Goal: Task Accomplishment & Management: Complete application form

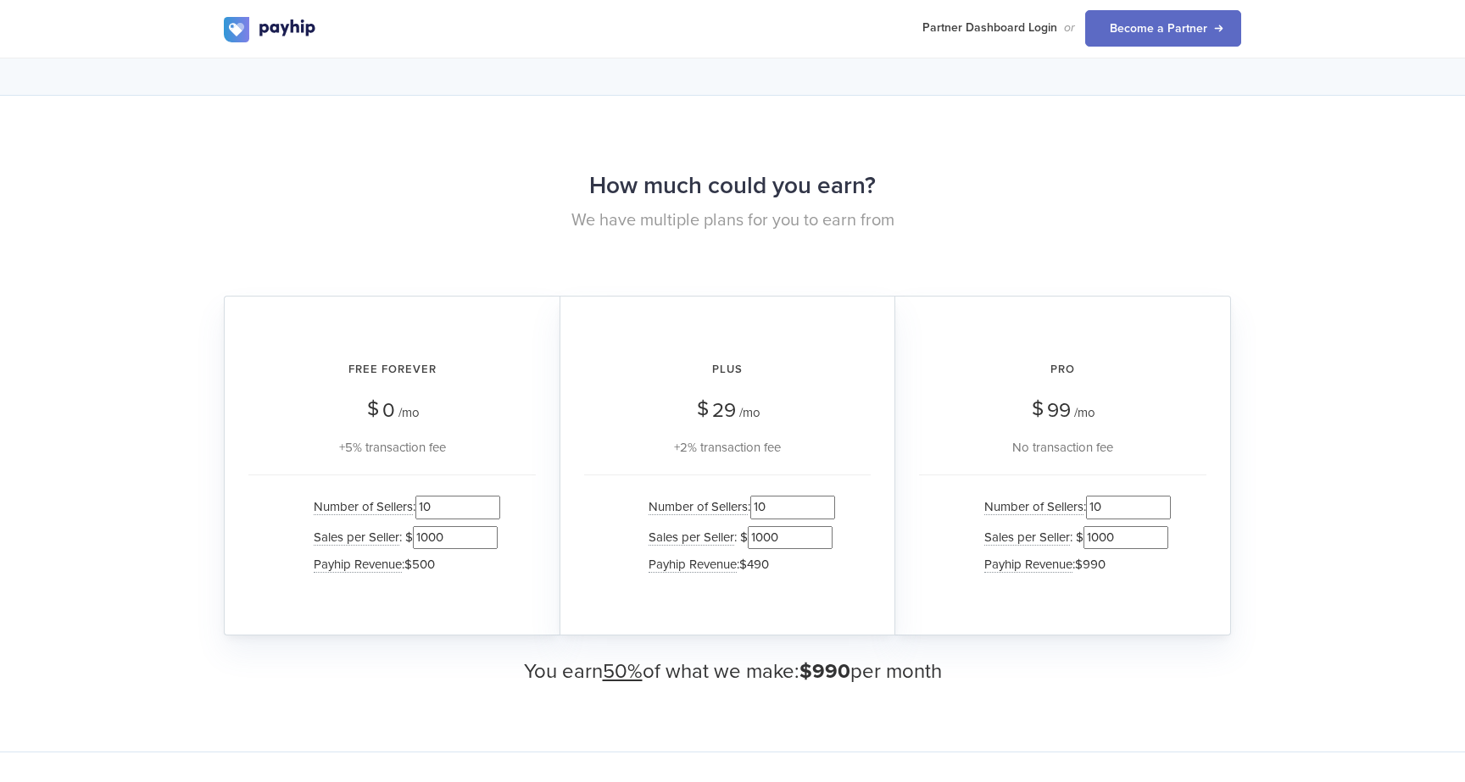
scroll to position [1504, 0]
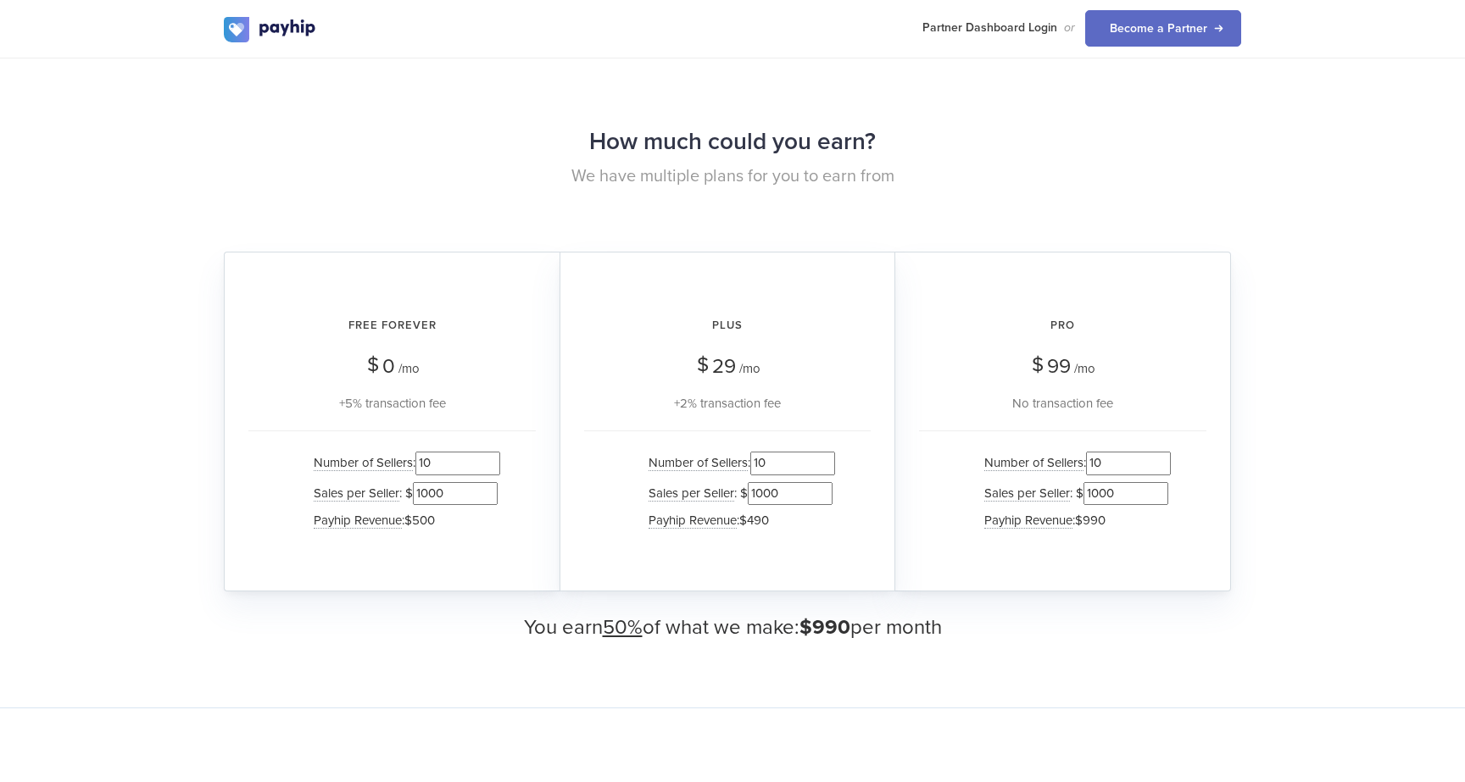
click at [492, 464] on input "9" at bounding box center [457, 463] width 85 height 23
click at [492, 464] on input "8" at bounding box center [457, 463] width 85 height 23
click at [492, 464] on input "7" at bounding box center [457, 463] width 85 height 23
click at [492, 464] on input "6" at bounding box center [457, 463] width 85 height 23
click at [492, 464] on input "5" at bounding box center [457, 463] width 85 height 23
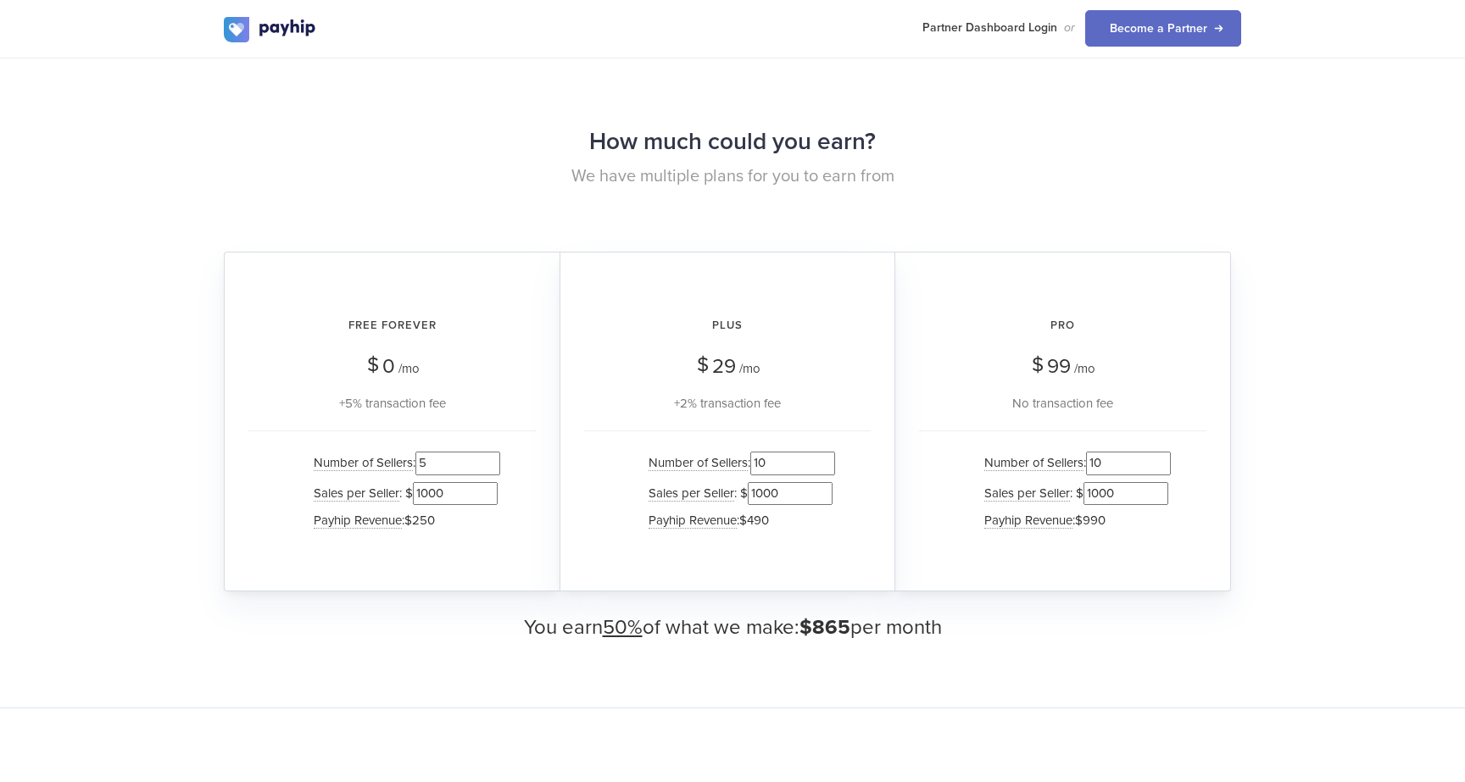
click at [492, 464] on input "4" at bounding box center [457, 463] width 85 height 23
click at [492, 464] on input "3" at bounding box center [457, 463] width 85 height 23
click at [492, 464] on input "2" at bounding box center [457, 463] width 85 height 23
click at [492, 464] on input "1" at bounding box center [457, 463] width 85 height 23
click at [494, 456] on input "2" at bounding box center [457, 463] width 85 height 23
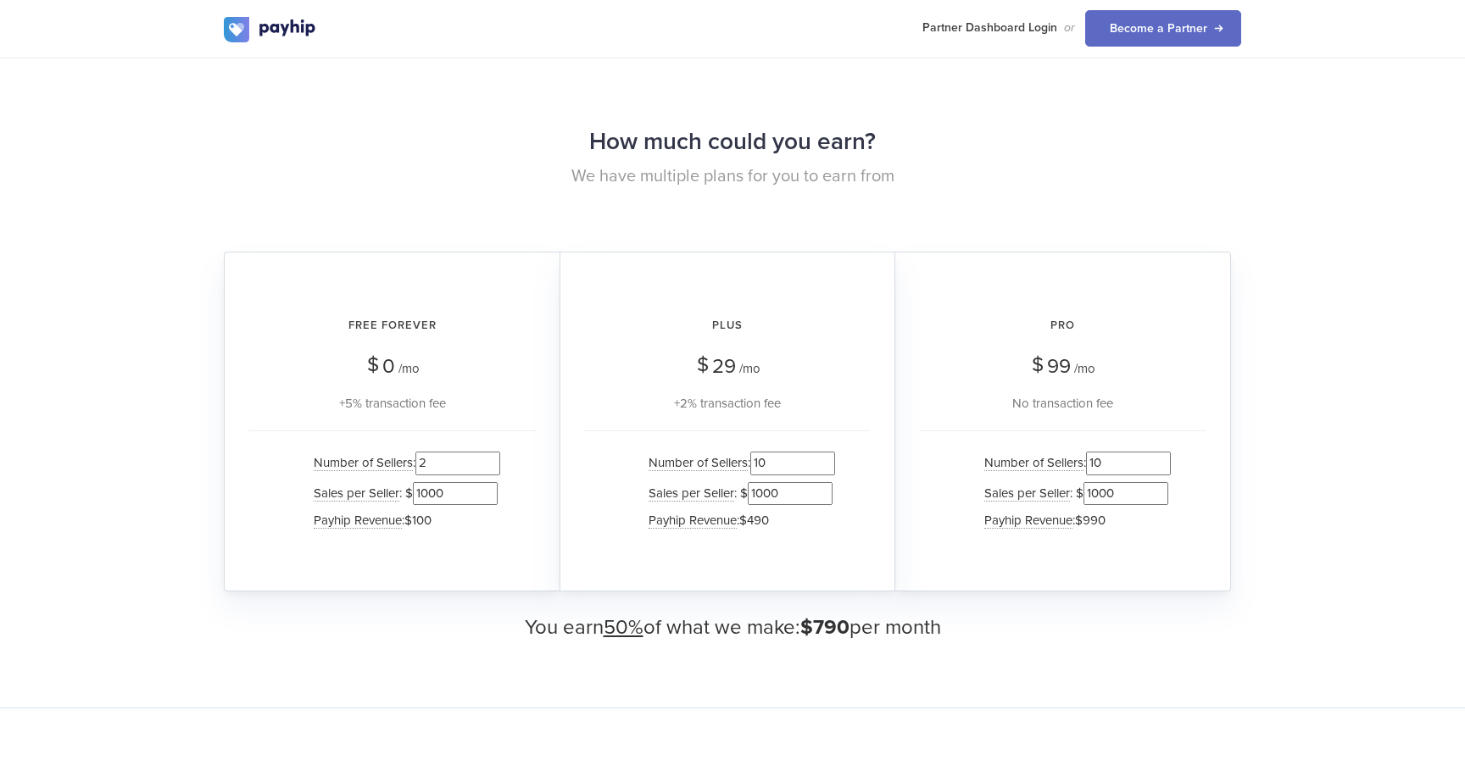
click at [494, 456] on input "3" at bounding box center [457, 463] width 85 height 23
click at [494, 456] on input "4" at bounding box center [457, 463] width 85 height 23
click at [494, 456] on input "5" at bounding box center [457, 463] width 85 height 23
click at [494, 456] on input "6" at bounding box center [457, 463] width 85 height 23
click at [494, 456] on input "7" at bounding box center [457, 463] width 85 height 23
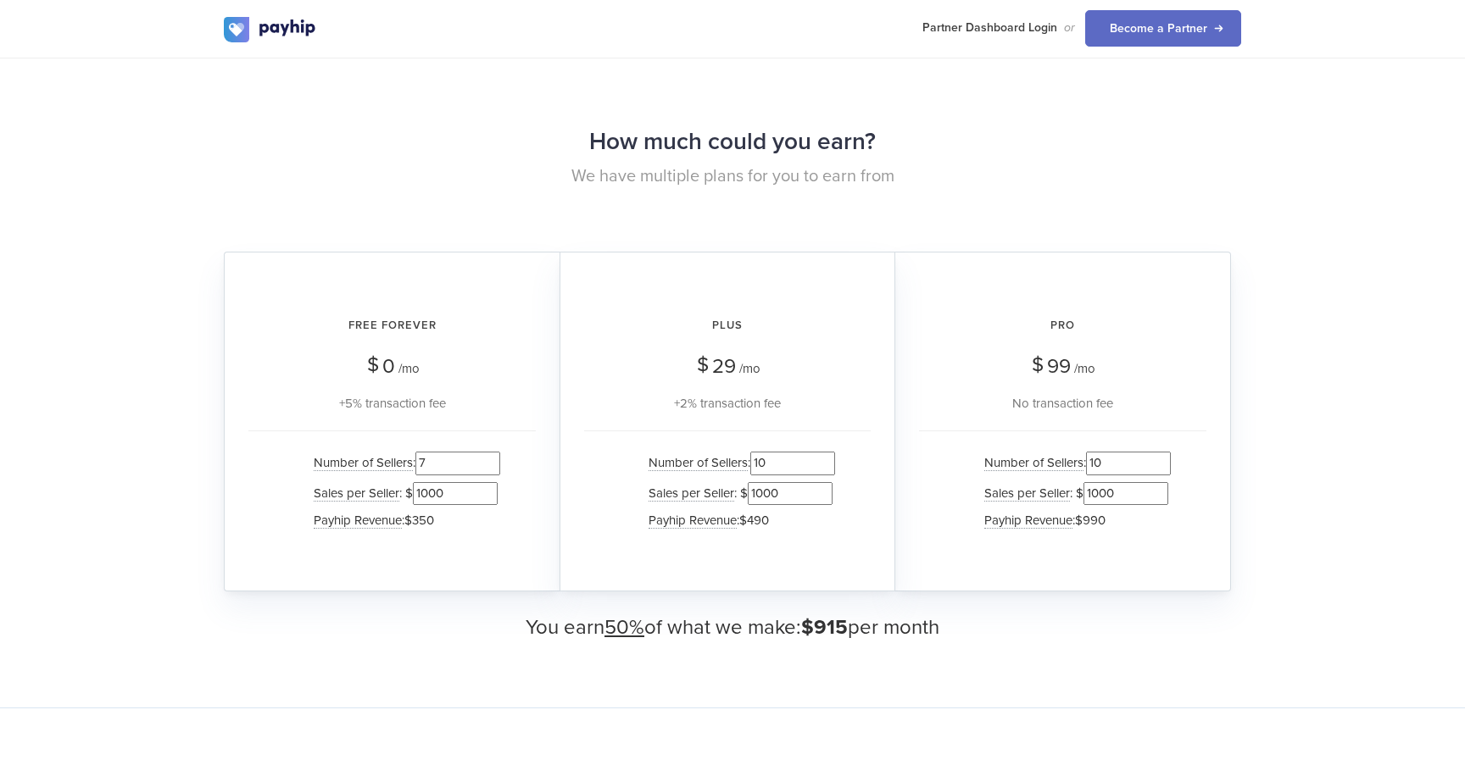
click at [494, 456] on input "8" at bounding box center [457, 463] width 85 height 23
click at [494, 456] on input "9" at bounding box center [457, 463] width 85 height 23
type input "10"
click at [494, 456] on input "10" at bounding box center [457, 463] width 85 height 23
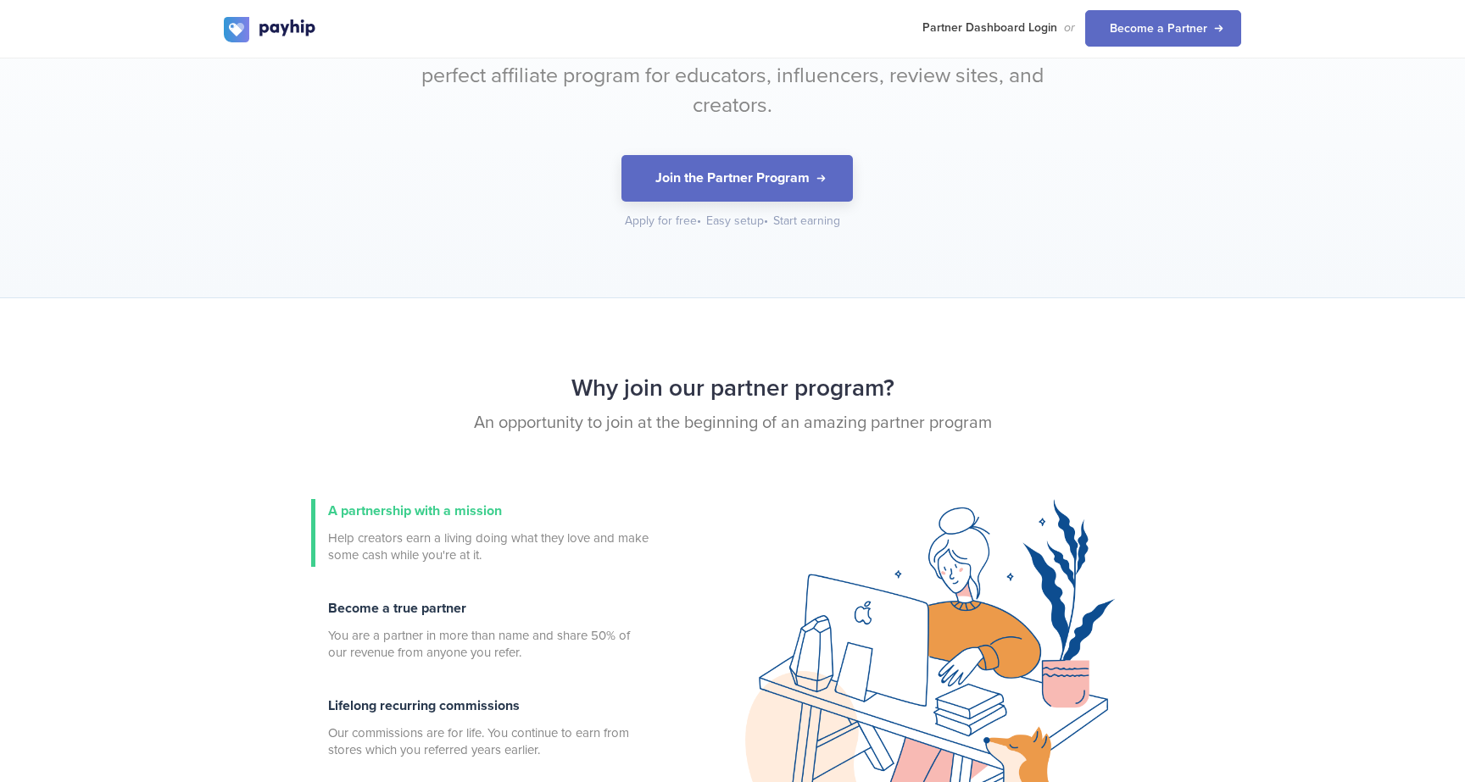
scroll to position [0, 0]
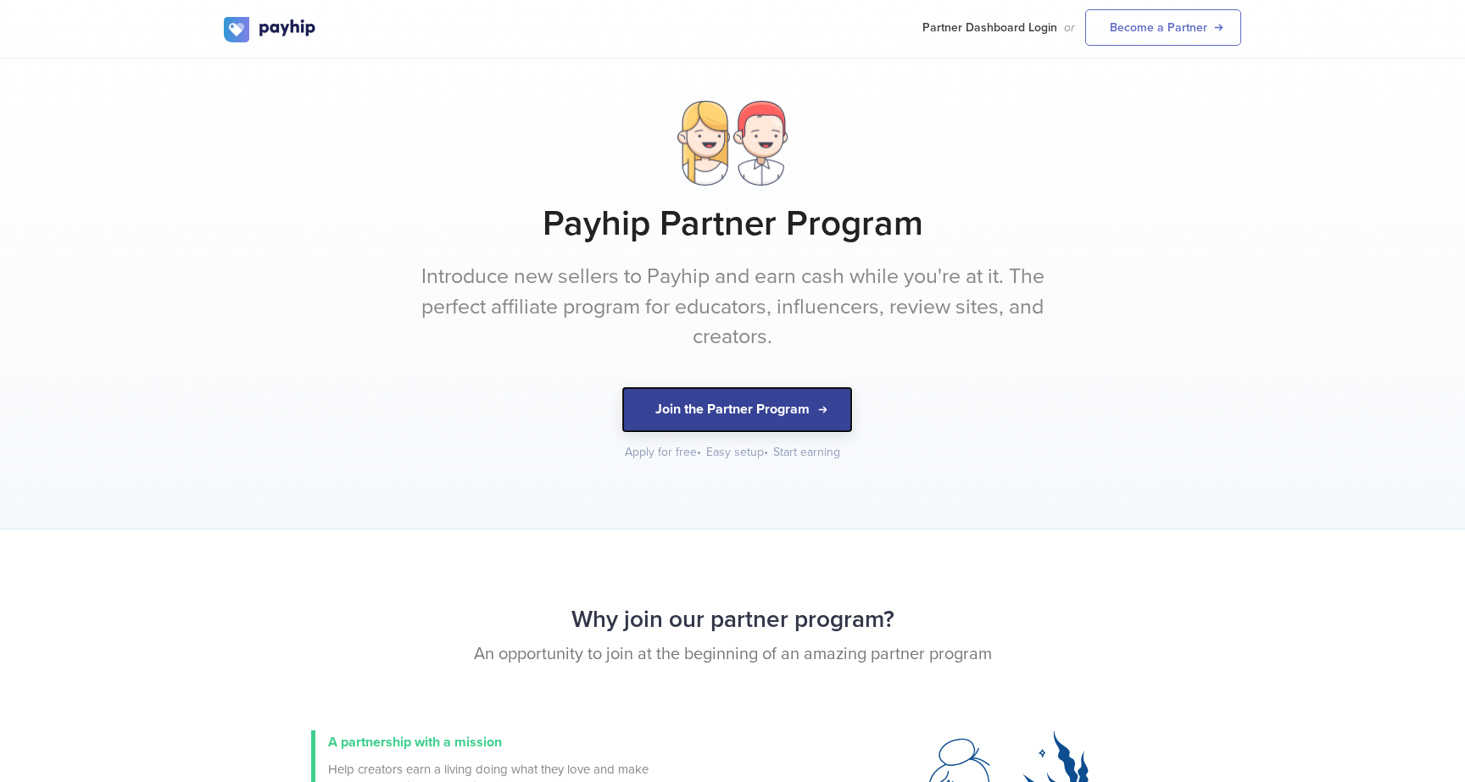
click at [689, 414] on button "Join the Partner Program" at bounding box center [736, 409] width 231 height 47
